Goal: Information Seeking & Learning: Learn about a topic

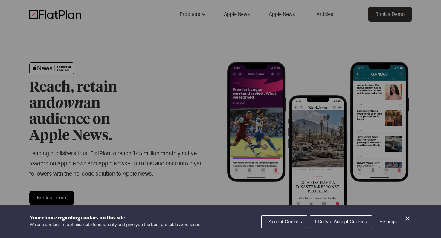
click at [289, 222] on span "I Accept Cookies" at bounding box center [284, 222] width 36 height 5
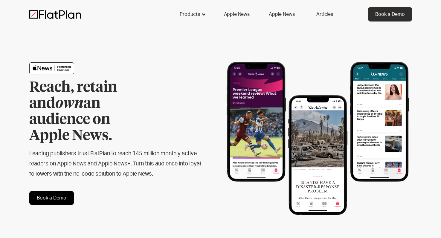
click at [202, 14] on div at bounding box center [203, 14] width 5 height 5
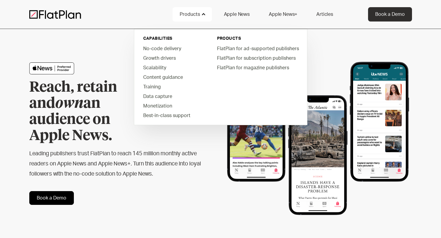
click at [186, 149] on h2 "Leading publishers trust FlatPlan to reach 145 million monthly active readers o…" at bounding box center [115, 164] width 172 height 31
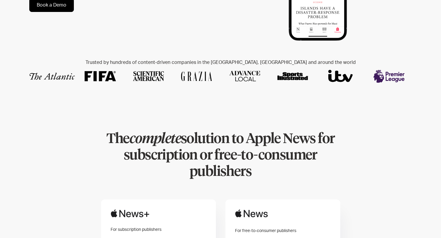
scroll to position [177, 0]
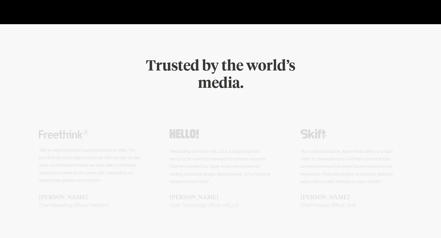
scroll to position [1197, 0]
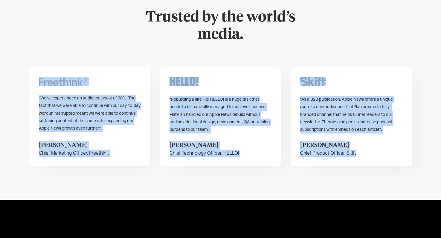
drag, startPoint x: 374, startPoint y: 147, endPoint x: 328, endPoint y: 12, distance: 142.2
click at [328, 12] on div "Trusted by the world’s media. "We’ve experienced an audience boost of 38%. The …" at bounding box center [220, 87] width 383 height 225
click at [328, 12] on div "Trusted by the world’s media." at bounding box center [220, 26] width 383 height 34
drag, startPoint x: 328, startPoint y: 12, endPoint x: 362, endPoint y: 152, distance: 143.8
click at [362, 152] on div "Trusted by the world’s media. "We’ve experienced an audience boost of 38%. The …" at bounding box center [220, 87] width 383 height 225
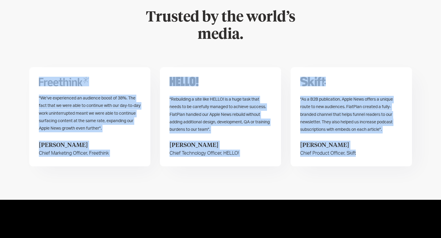
click at [362, 152] on div "Trusted by the world’s media. "We’ve experienced an audience boost of 38%. The …" at bounding box center [220, 87] width 383 height 225
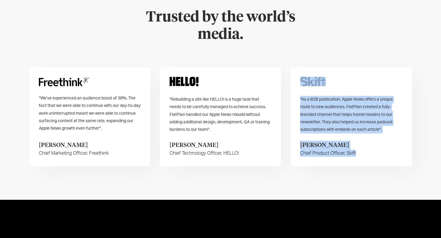
drag, startPoint x: 373, startPoint y: 159, endPoint x: 353, endPoint y: 15, distance: 145.9
click at [353, 15] on div "Trusted by the world’s media. "We’ve experienced an audience boost of 38%. The …" at bounding box center [220, 87] width 383 height 225
drag, startPoint x: 353, startPoint y: 15, endPoint x: 370, endPoint y: 132, distance: 118.5
click at [370, 132] on div "Trusted by the world’s media. "We’ve experienced an audience boost of 38%. The …" at bounding box center [220, 87] width 383 height 225
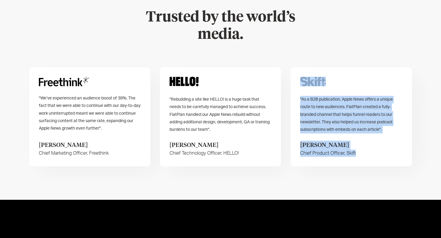
click at [370, 132] on div ""As a B2B publication, Apple News offers a unique route to new audiences. FlatP…" at bounding box center [351, 116] width 121 height 99
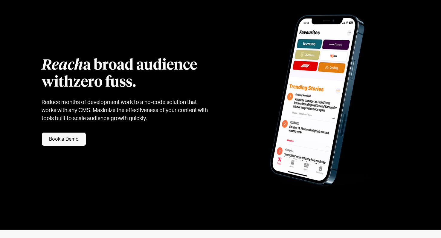
scroll to position [0, 0]
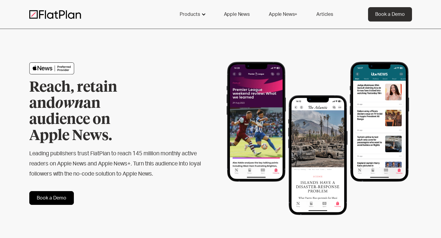
click at [189, 16] on div "Products" at bounding box center [190, 14] width 20 height 7
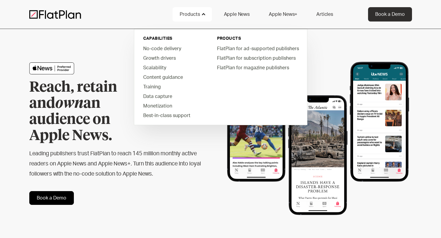
click at [322, 13] on link "Articles" at bounding box center [324, 14] width 31 height 14
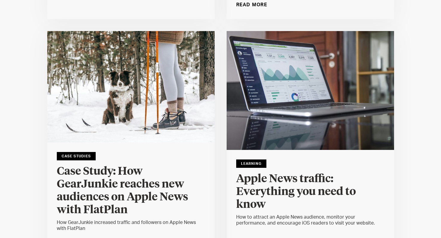
scroll to position [607, 0]
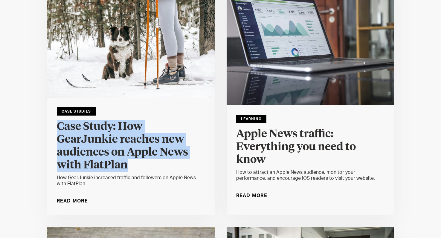
drag, startPoint x: 51, startPoint y: 124, endPoint x: 170, endPoint y: 168, distance: 126.9
click at [170, 168] on div "Case Studies Case Study: How GearJunkie reaches new audiences on Apple News wit…" at bounding box center [130, 157] width 167 height 118
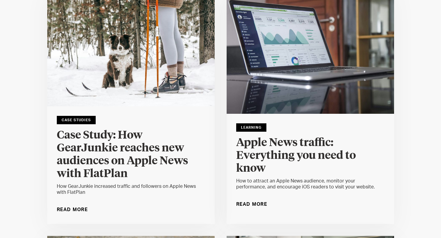
scroll to position [484, 0]
